Goal: Task Accomplishment & Management: Complete application form

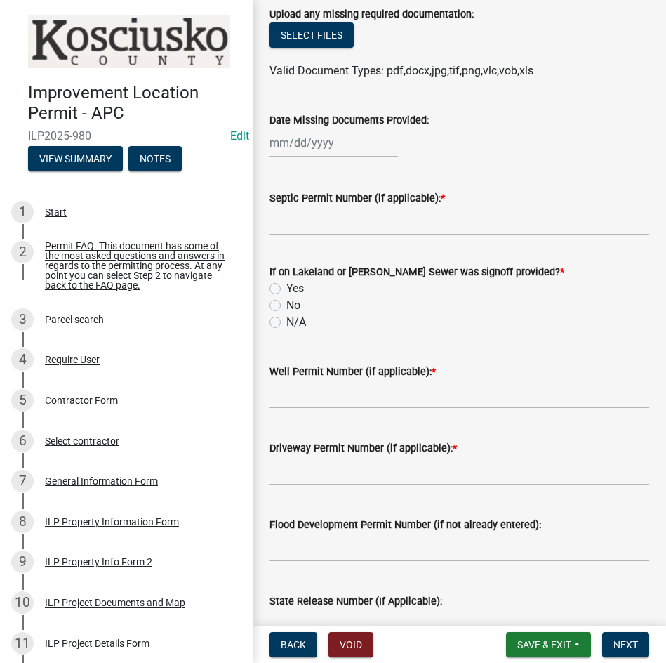
scroll to position [470, 0]
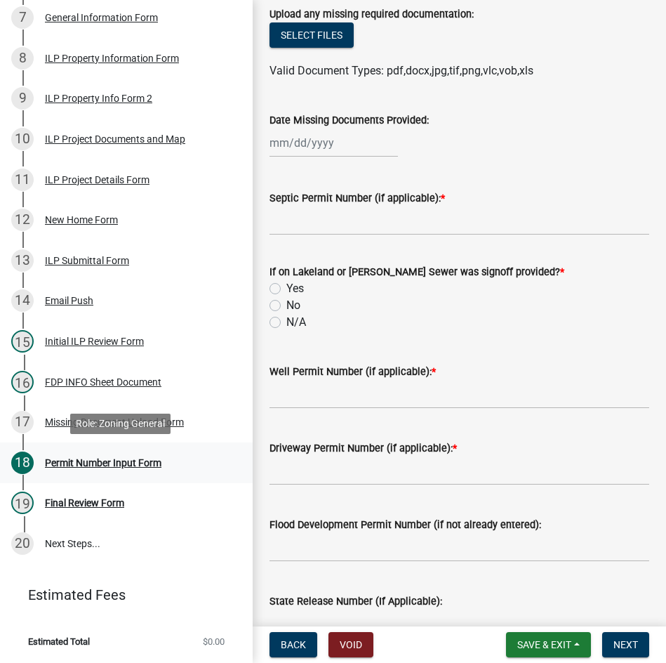
click at [99, 460] on div "Permit Number Input Form" at bounding box center [103, 463] width 117 height 10
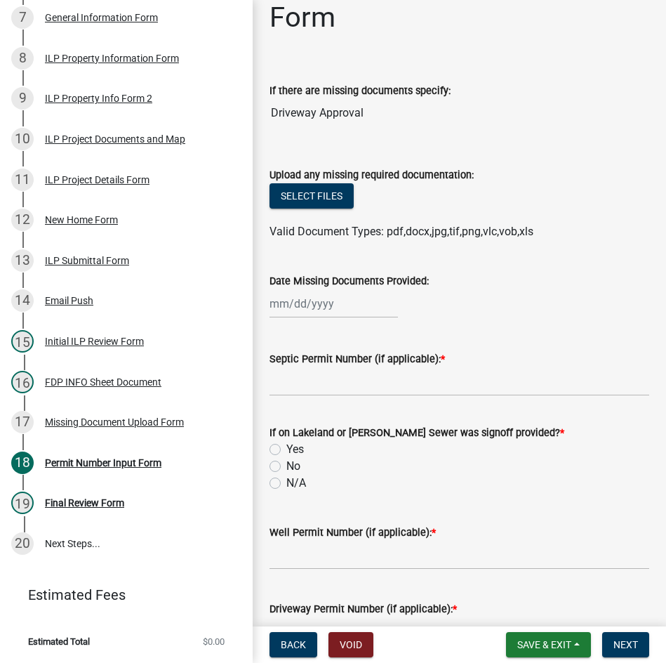
scroll to position [0, 0]
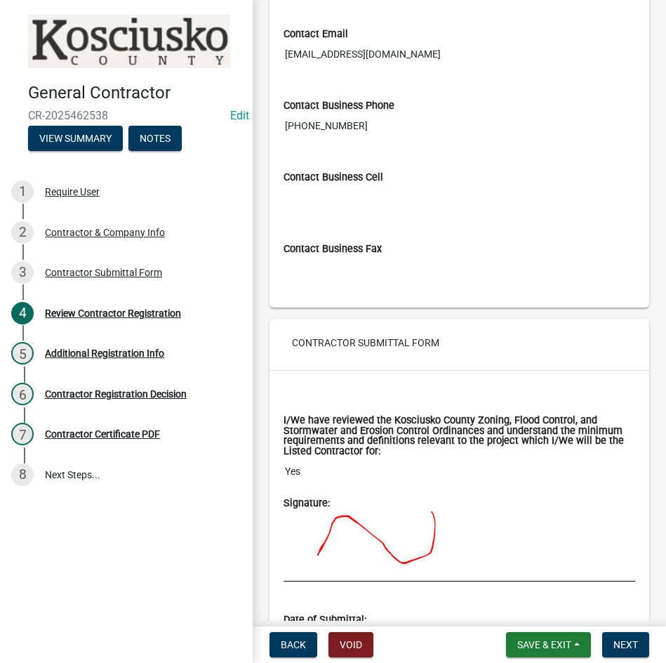
scroll to position [1377, 0]
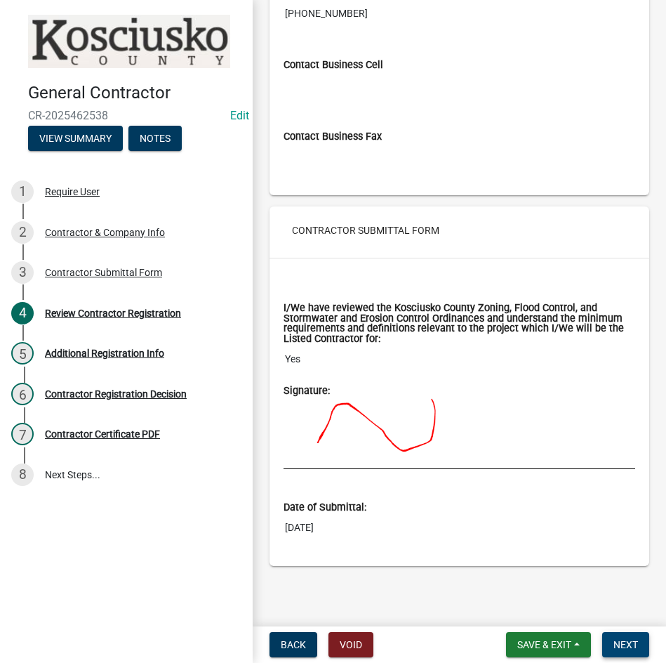
click at [627, 642] on span "Next" at bounding box center [625, 644] width 25 height 11
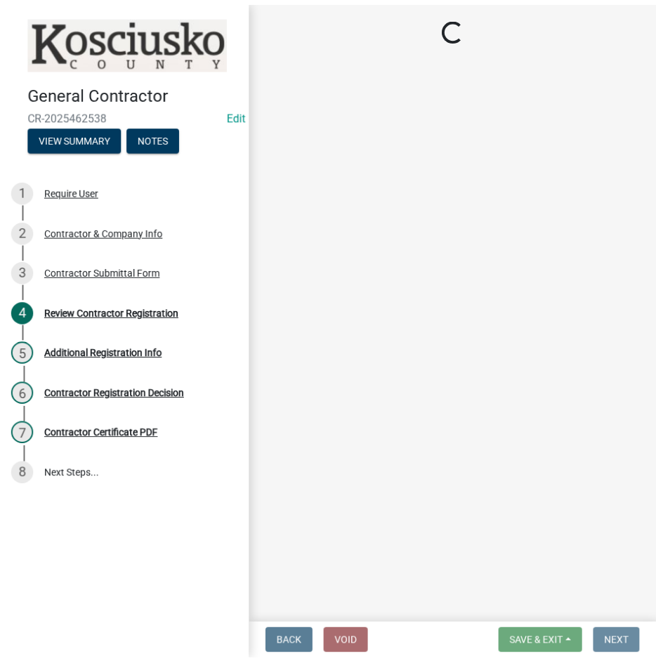
scroll to position [0, 0]
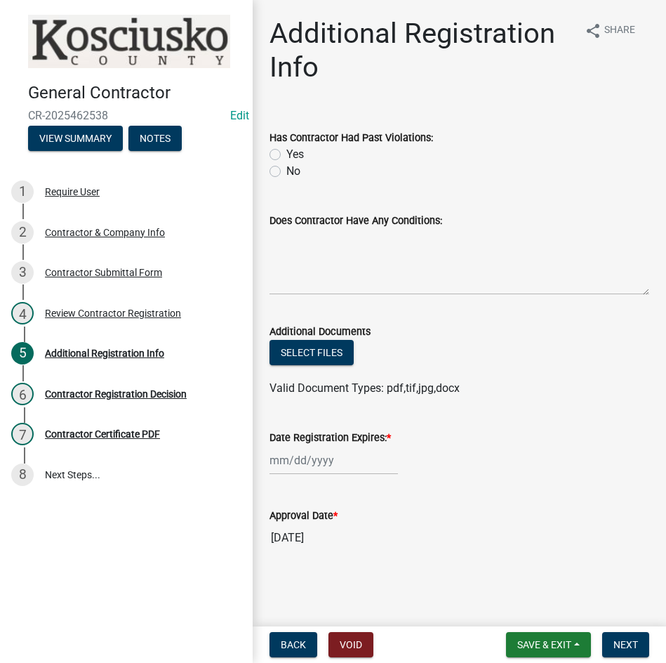
click at [286, 170] on label "No" at bounding box center [293, 171] width 14 height 17
click at [286, 170] on input "No" at bounding box center [290, 167] width 9 height 9
radio input "true"
click at [354, 462] on div at bounding box center [334, 460] width 128 height 29
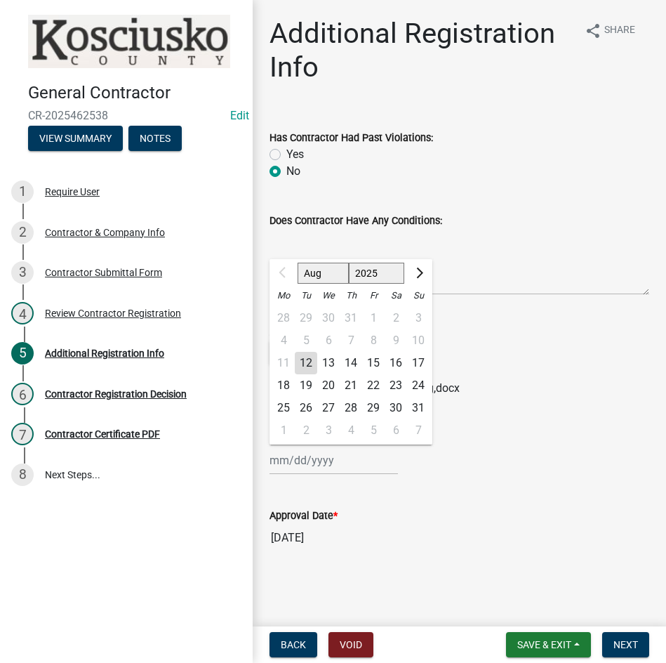
click at [382, 268] on select "2025 2026 2027 2028 2029 2030 2031 2032 2033 2034 2035 2036 2037 2038 2039 2040…" at bounding box center [377, 273] width 56 height 21
select select "2026"
click at [349, 263] on select "2025 2026 2027 2028 2029 2030 2031 2032 2033 2034 2035 2036 2037 2038 2039 2040…" at bounding box center [377, 273] width 56 height 21
click at [326, 364] on div "12" at bounding box center [328, 363] width 22 height 22
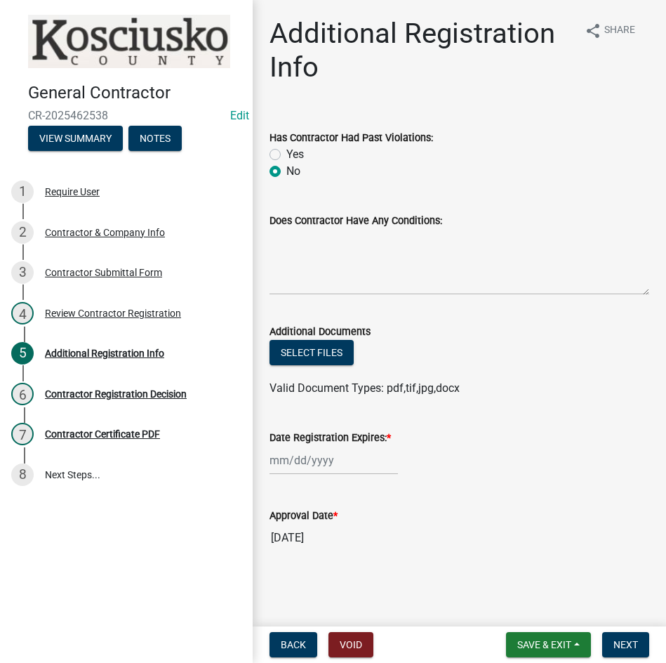
type input "08/12/2026"
click at [615, 641] on span "Next" at bounding box center [625, 644] width 25 height 11
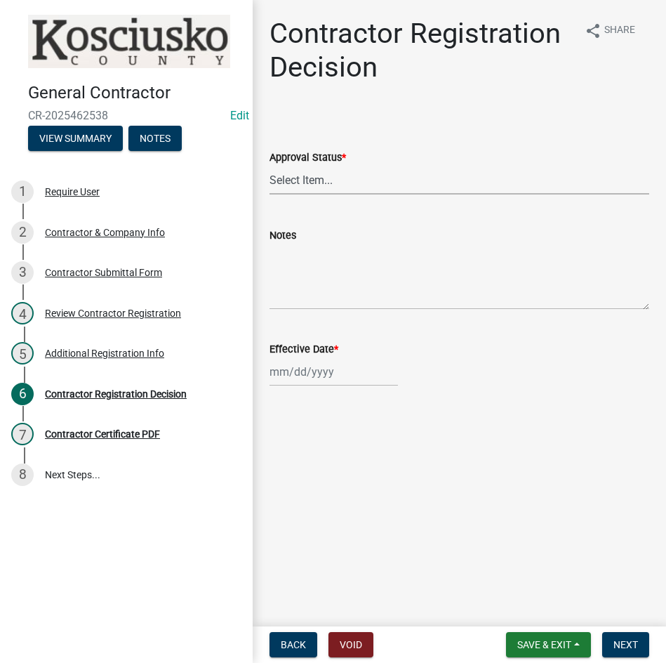
click at [328, 182] on select "Select Item... Approved Denied" at bounding box center [460, 180] width 380 height 29
click at [270, 166] on select "Select Item... Approved Denied" at bounding box center [460, 180] width 380 height 29
select select "8e4351d7-4ebf-4714-a7c9-c8187f00e083"
click at [363, 376] on div at bounding box center [334, 371] width 128 height 29
select select "8"
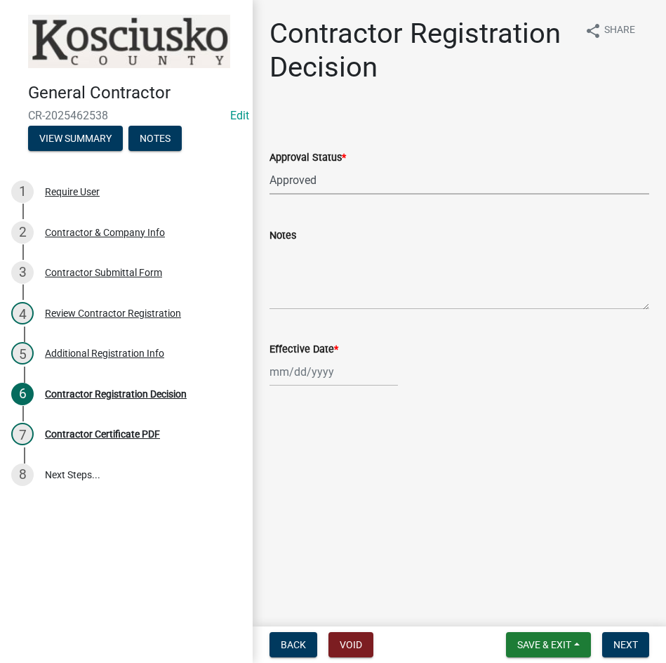
select select "2025"
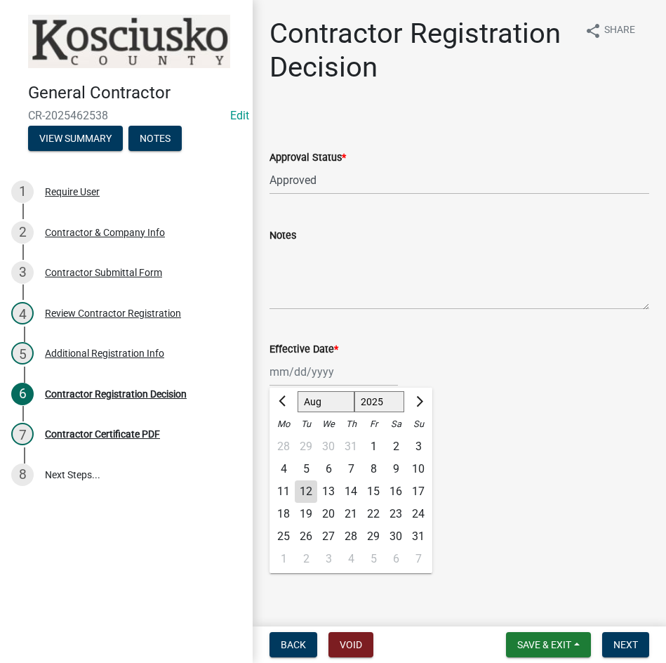
click at [303, 492] on div "12" at bounding box center [306, 491] width 22 height 22
type input "08/12/2025"
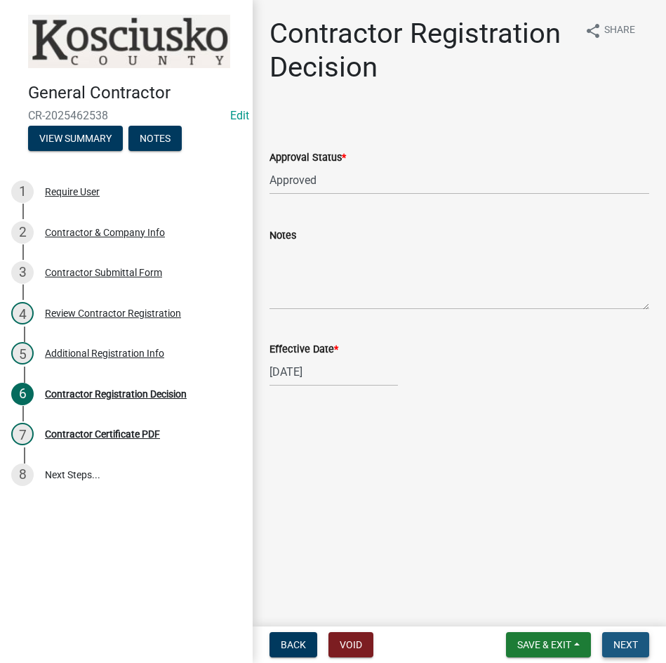
click at [627, 635] on button "Next" at bounding box center [625, 644] width 47 height 25
